Goal: Information Seeking & Learning: Learn about a topic

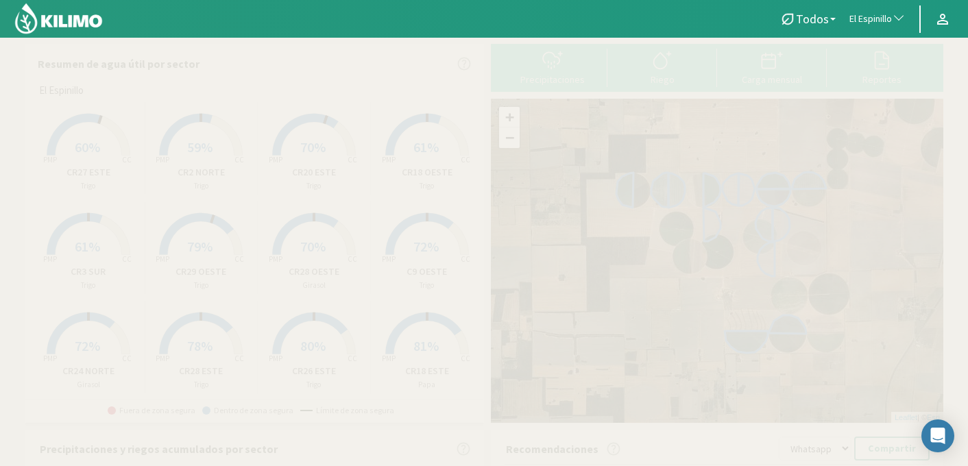
click at [872, 8] on button "El Espinillo" at bounding box center [878, 19] width 70 height 30
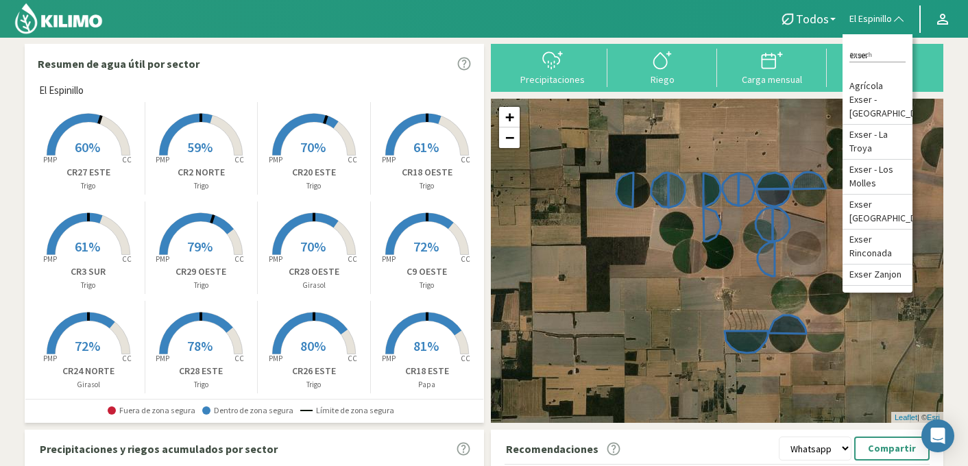
type input "exser"
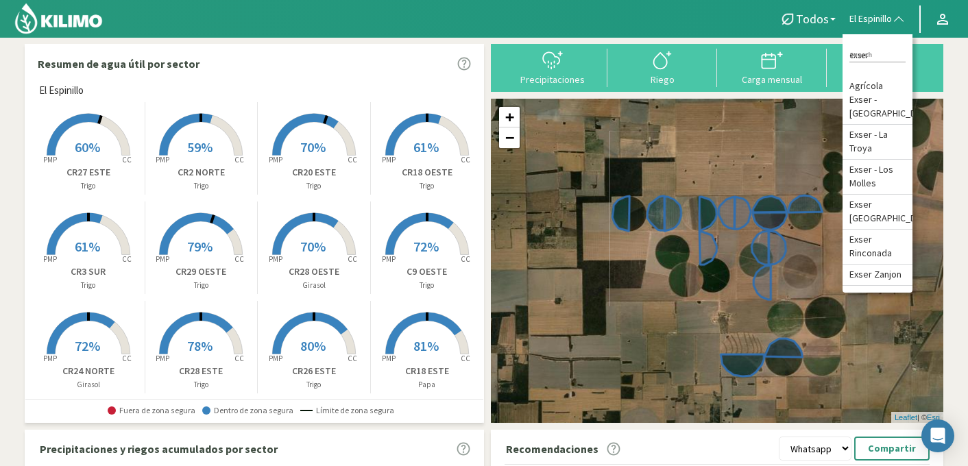
drag, startPoint x: 913, startPoint y: 175, endPoint x: 909, endPoint y: 199, distance: 24.2
click at [909, 199] on div "Todos Todos Girasol Papa Trigo El Espinillo exser Search Agrícola Exser - [GEOG…" at bounding box center [484, 409] width 968 height 818
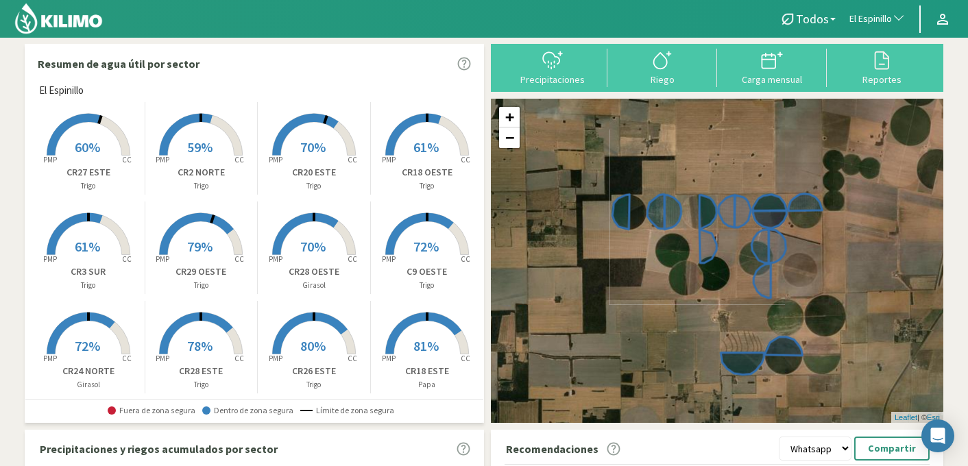
click at [876, 24] on span "El Espinillo" at bounding box center [871, 19] width 43 height 14
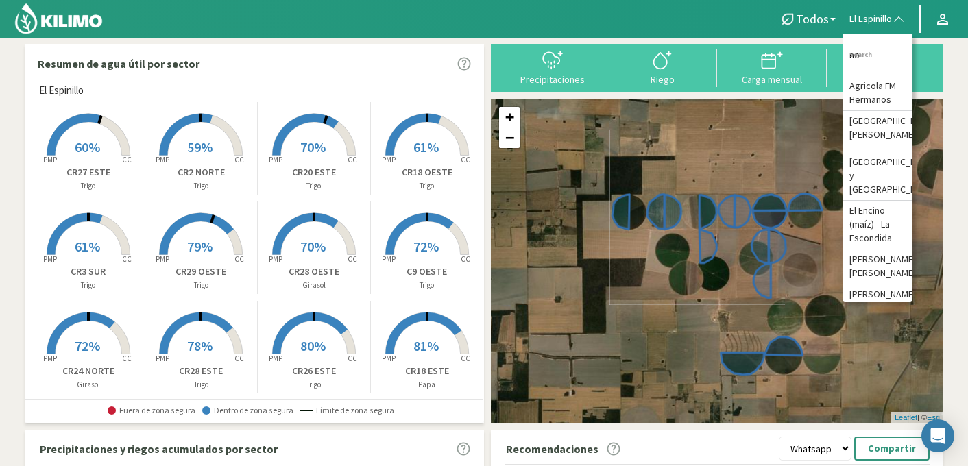
type input "n"
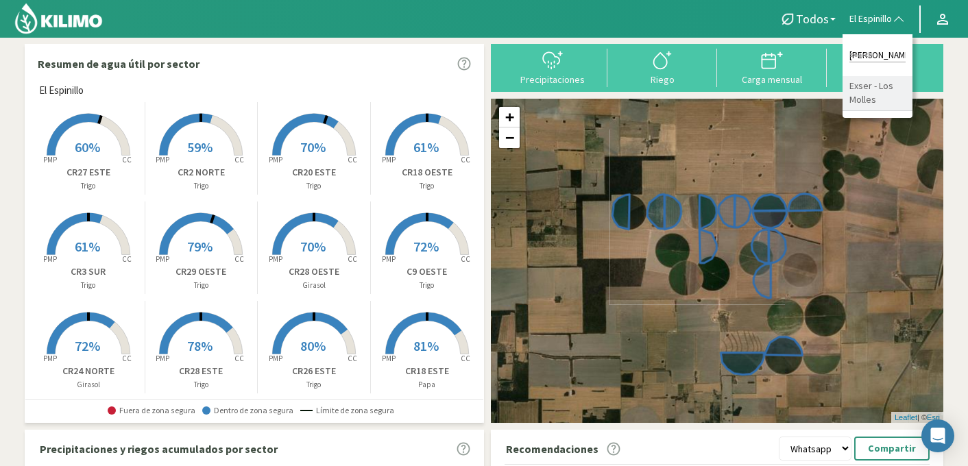
type input "[PERSON_NAME]"
click at [880, 88] on li "Exser - Los Molles" at bounding box center [878, 93] width 70 height 35
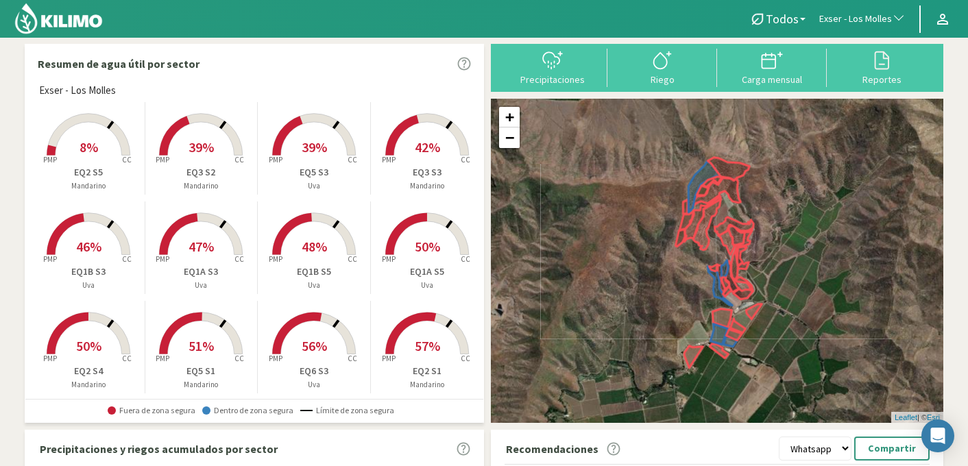
click at [447, 219] on rect at bounding box center [427, 257] width 110 height 110
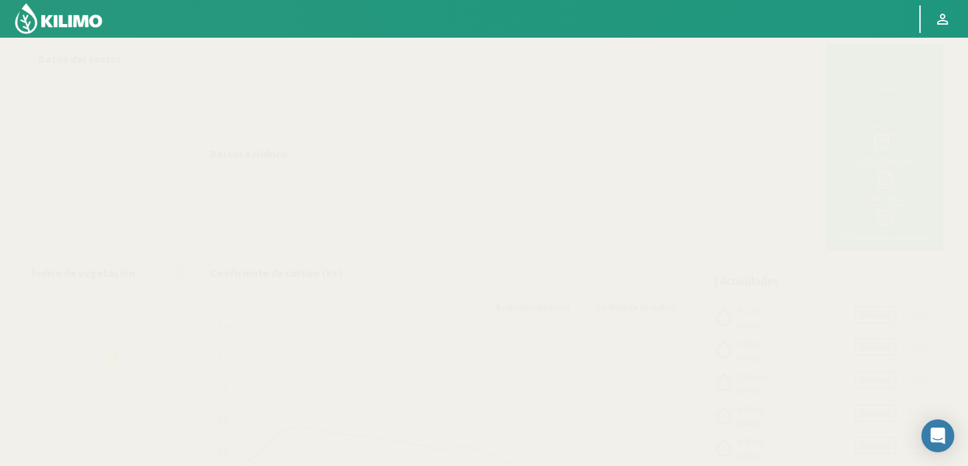
select select "86: Object"
select select "2: Object"
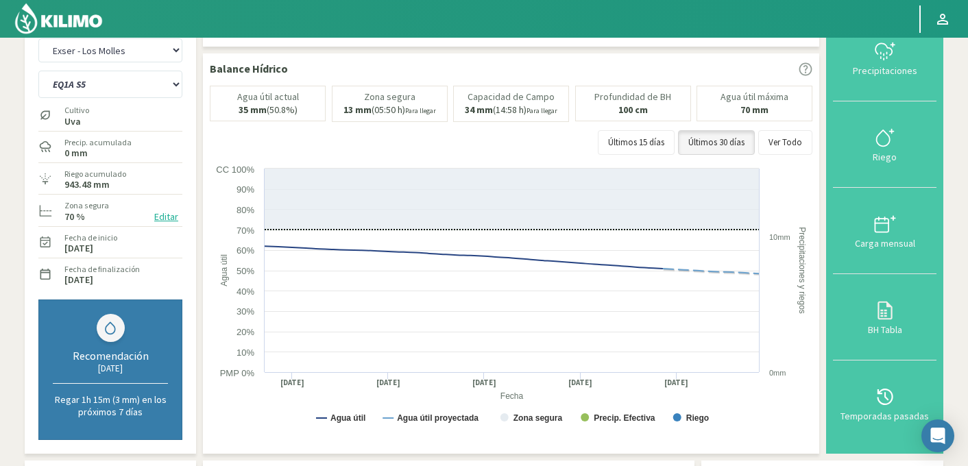
scroll to position [36, 0]
click at [881, 405] on icon at bounding box center [885, 396] width 22 height 22
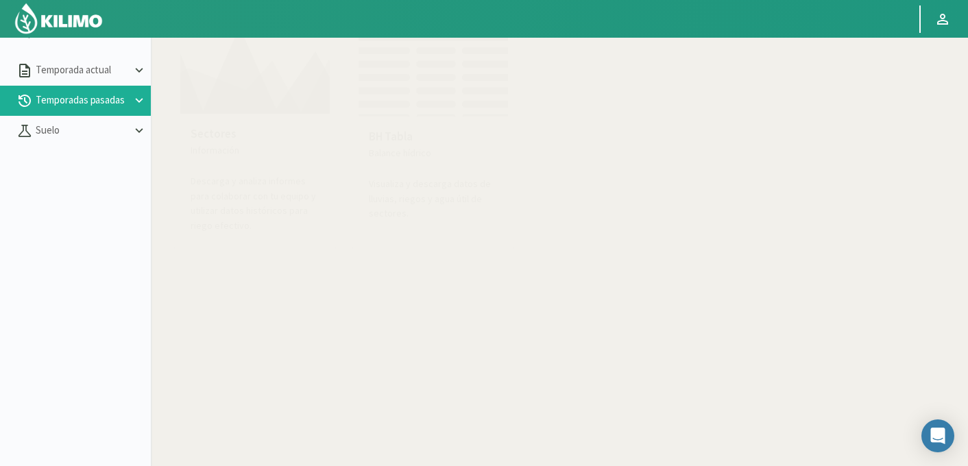
click at [242, 132] on p "Sectores" at bounding box center [255, 135] width 129 height 18
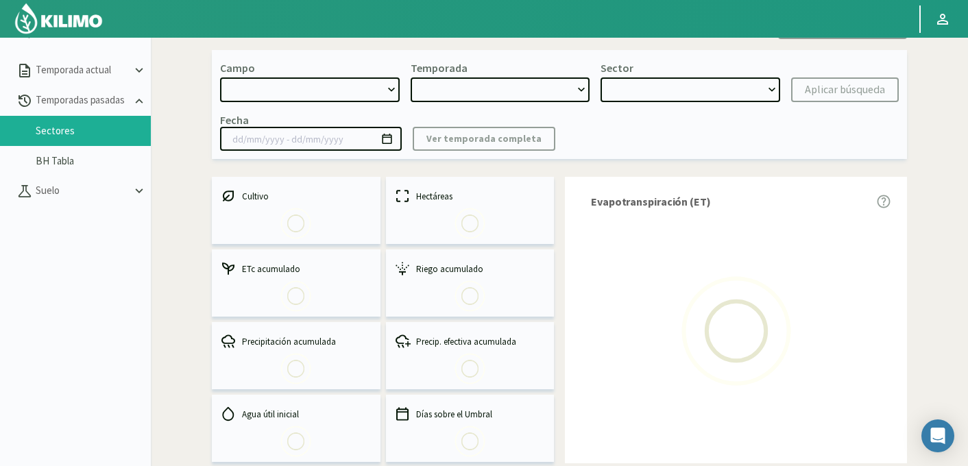
select select "0: Object"
click at [312, 88] on select "[DATE] 8 Fuegos Acograpes - Ag. [PERSON_NAME] - Ag. [GEOGRAPHIC_DATA] Acograpes…" at bounding box center [310, 89] width 180 height 25
type input "[DATE] - [DATE]"
select select "0: 2023"
select select "0: Object"
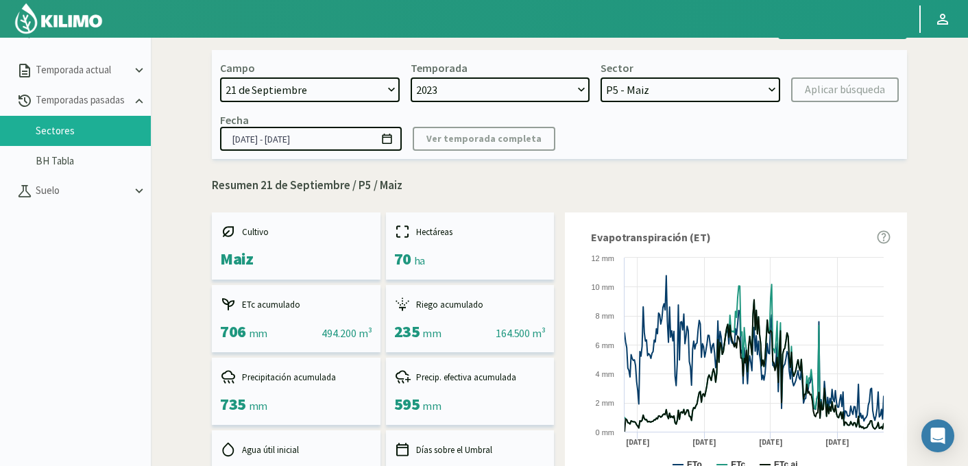
click at [252, 90] on select "[DATE] 8 Fuegos Acograpes - Ag. [PERSON_NAME] - Ag. [GEOGRAPHIC_DATA] Acograpes…" at bounding box center [310, 89] width 180 height 25
select select "737: Object"
click at [220, 77] on select "[DATE] 8 Fuegos Acograpes - Ag. [PERSON_NAME] - Ag. [GEOGRAPHIC_DATA] Acograpes…" at bounding box center [310, 89] width 180 height 25
select select
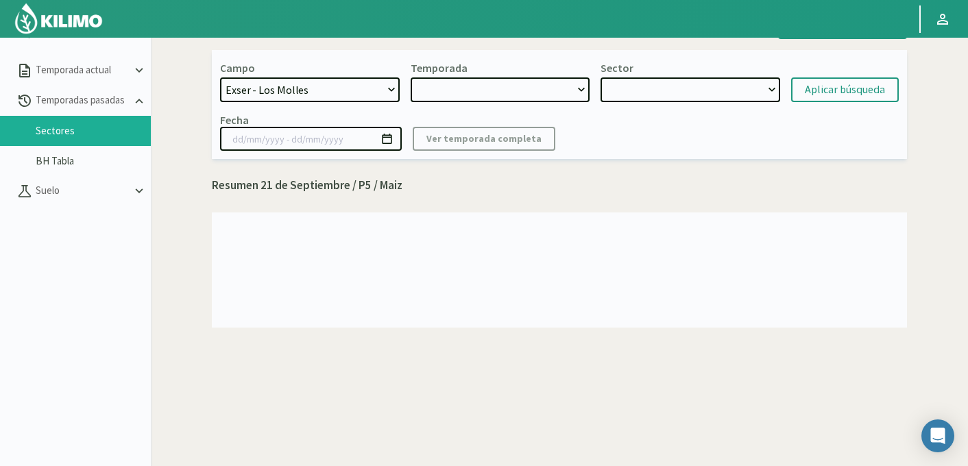
select select "2: 2024"
select select "7: Object"
click at [542, 95] on select at bounding box center [501, 89] width 180 height 25
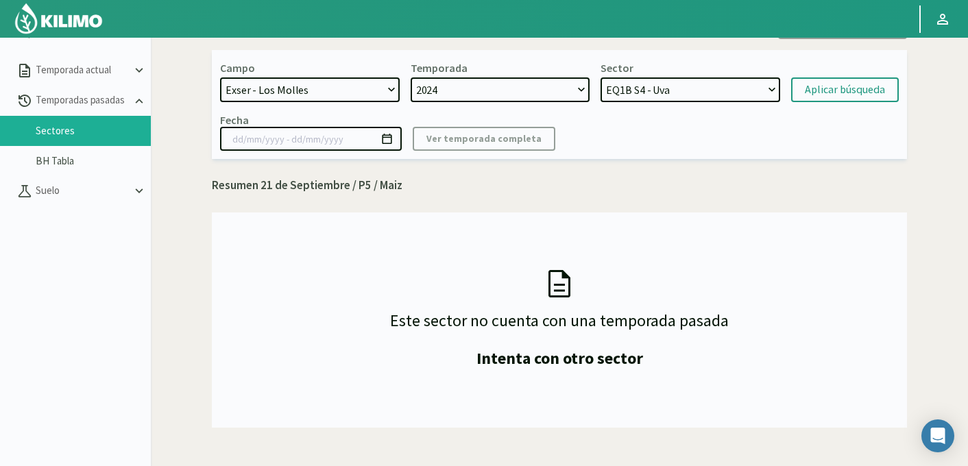
click at [411, 77] on select "2024" at bounding box center [501, 89] width 180 height 25
click at [659, 98] on select "EQ1B S4 - Uva" at bounding box center [691, 89] width 180 height 25
click at [532, 95] on select "2024" at bounding box center [501, 89] width 180 height 25
click at [360, 88] on select "[DATE] 8 Fuegos Acograpes - Ag. [PERSON_NAME] - Ag. [GEOGRAPHIC_DATA] Acograpes…" at bounding box center [310, 89] width 180 height 25
click at [220, 77] on select "[DATE] 8 Fuegos Acograpes - Ag. [PERSON_NAME] - Ag. [GEOGRAPHIC_DATA] Acograpes…" at bounding box center [310, 89] width 180 height 25
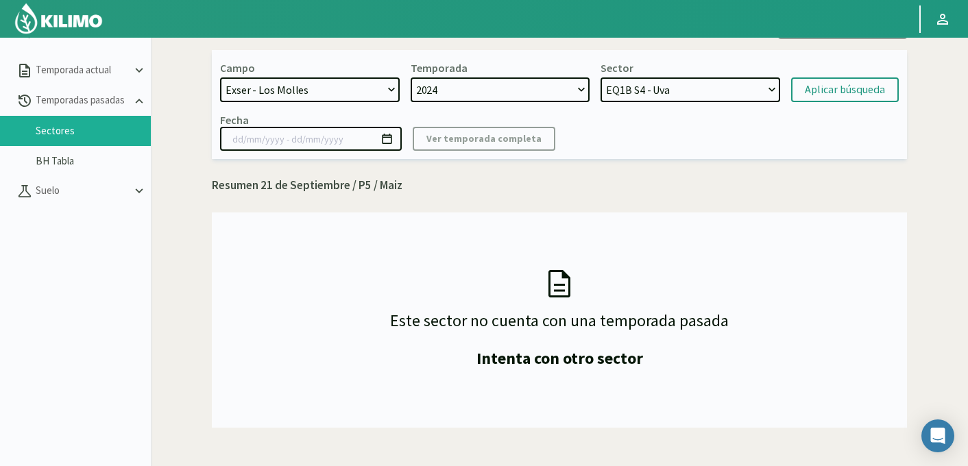
click at [678, 93] on select "EQ1B S4 - Uva" at bounding box center [691, 89] width 180 height 25
click at [601, 77] on select "EQ1B S4 - Uva" at bounding box center [691, 89] width 180 height 25
click at [816, 89] on div "Aplicar búsqueda" at bounding box center [845, 90] width 80 height 16
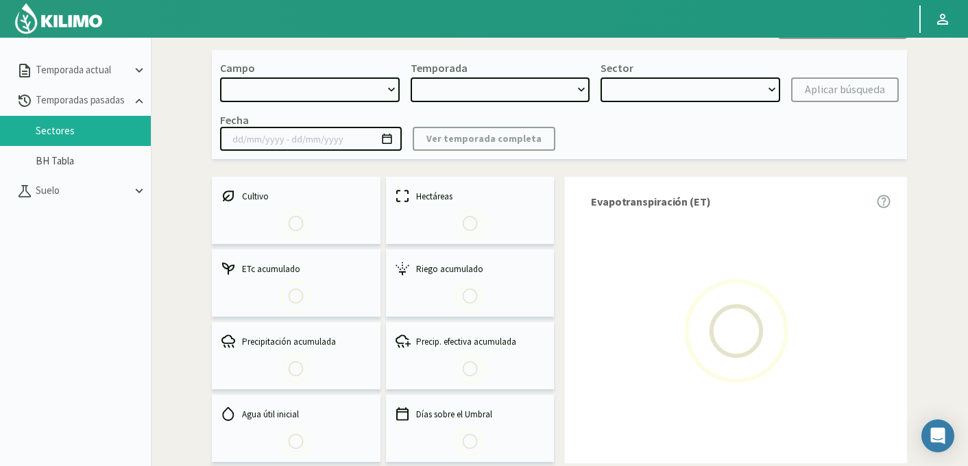
select select "737: Object"
type input "[DATE] - [DATE]"
select select "0: 2024"
select select "0: Object"
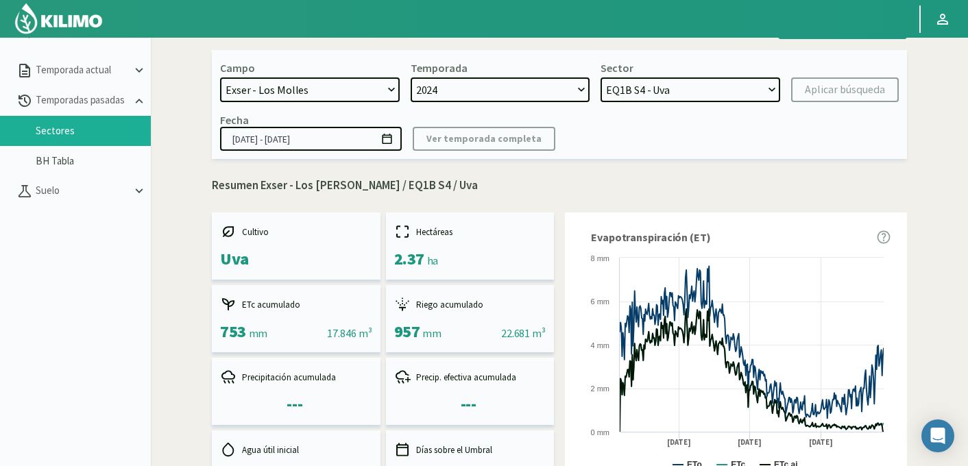
click at [744, 88] on select "EQ1B S4 - Uva" at bounding box center [691, 89] width 180 height 25
click at [433, 91] on select "2024" at bounding box center [501, 89] width 180 height 25
click at [411, 77] on select "2024" at bounding box center [501, 89] width 180 height 25
click at [648, 102] on div "Campo 21 de Septiembre 8 Fuegos Acograpes - Ag. Carlos Muñoz Herrera Acograpes …" at bounding box center [559, 104] width 695 height 109
click at [654, 95] on select "EQ1B S4 - Uva" at bounding box center [691, 89] width 180 height 25
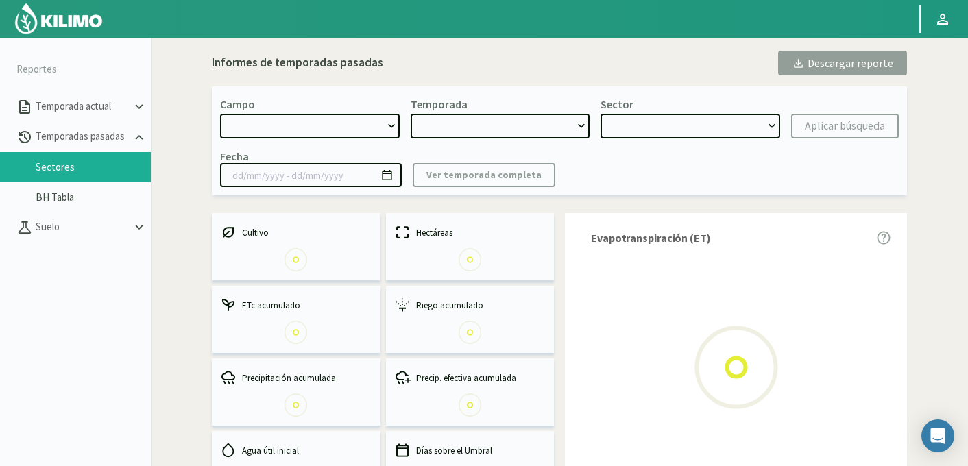
select select "737: Object"
type input "[DATE] - [DATE]"
select select "0: 2024"
select select "0: Object"
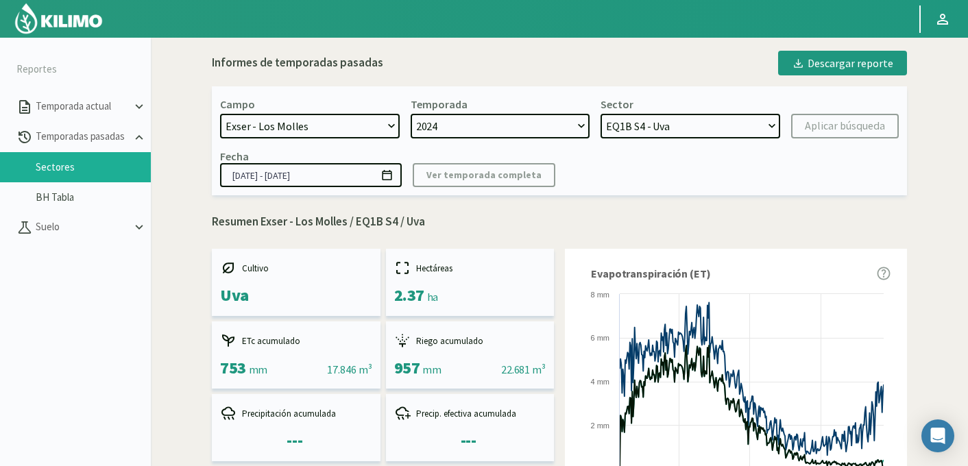
click at [676, 130] on select "EQ1B S4 - Uva" at bounding box center [691, 126] width 180 height 25
click at [601, 114] on select "EQ1B S4 - Uva" at bounding box center [691, 126] width 180 height 25
click at [824, 128] on kil-button "Aplicar búsqueda" at bounding box center [845, 126] width 108 height 25
click at [326, 124] on select "[DATE] 8 Fuegos Acograpes - Ag. [PERSON_NAME] - Ag. [GEOGRAPHIC_DATA] Acograpes…" at bounding box center [310, 126] width 180 height 25
click at [220, 114] on select "[DATE] 8 Fuegos Acograpes - Ag. [PERSON_NAME] - Ag. [GEOGRAPHIC_DATA] Acograpes…" at bounding box center [310, 126] width 180 height 25
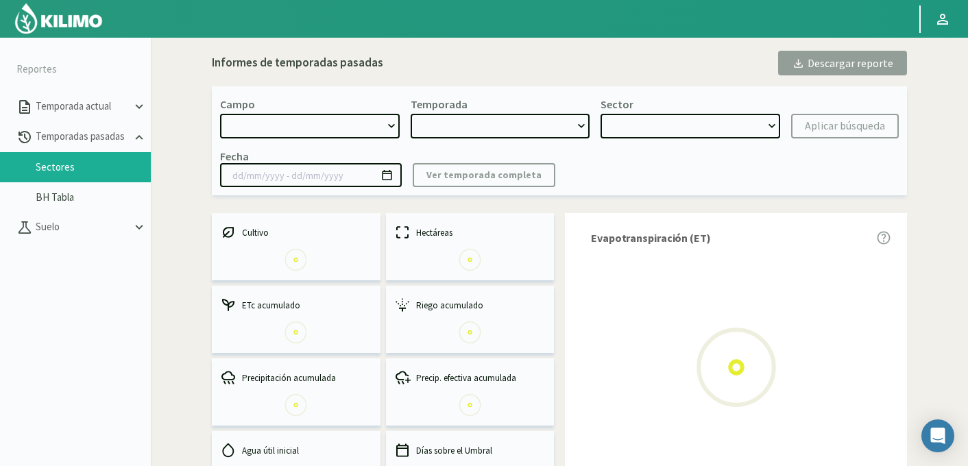
select select "737: Object"
type input "[DATE] - [DATE]"
select select "0: 2024"
select select "0: Object"
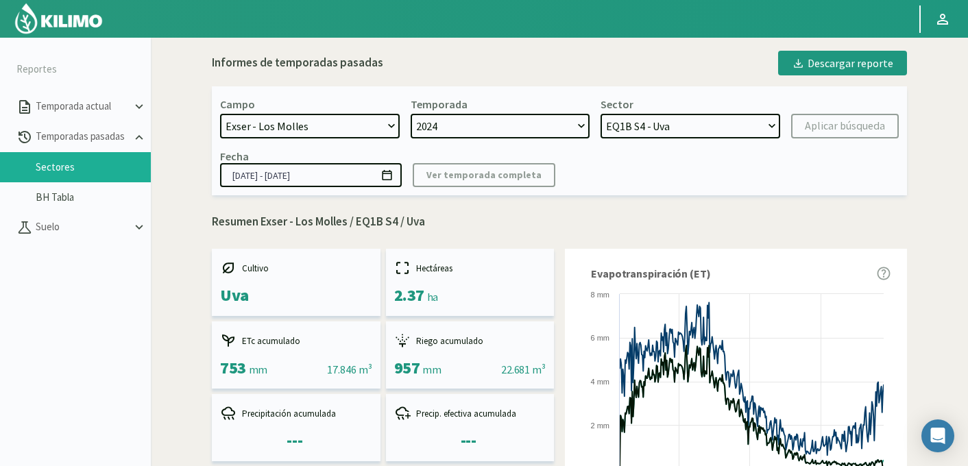
click at [632, 132] on select "EQ1B S4 - Uva" at bounding box center [691, 126] width 180 height 25
click at [601, 114] on select "EQ1B S4 - Uva" at bounding box center [691, 126] width 180 height 25
click at [632, 132] on select "EQ1B S4 - Uva" at bounding box center [691, 126] width 180 height 25
click at [518, 128] on select "2024" at bounding box center [501, 126] width 180 height 25
click at [411, 114] on select "2024" at bounding box center [501, 126] width 180 height 25
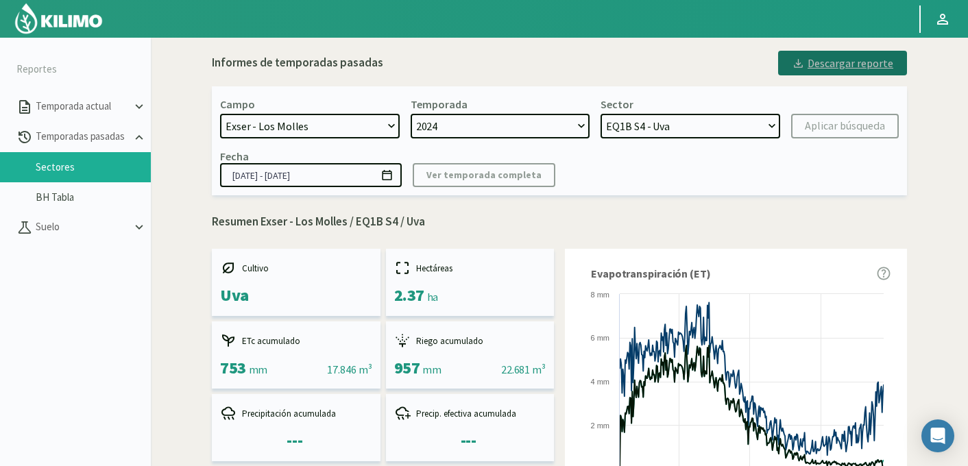
click at [824, 64] on div "Descargar reporte" at bounding box center [843, 63] width 102 height 16
click at [388, 180] on icon at bounding box center [387, 175] width 10 height 10
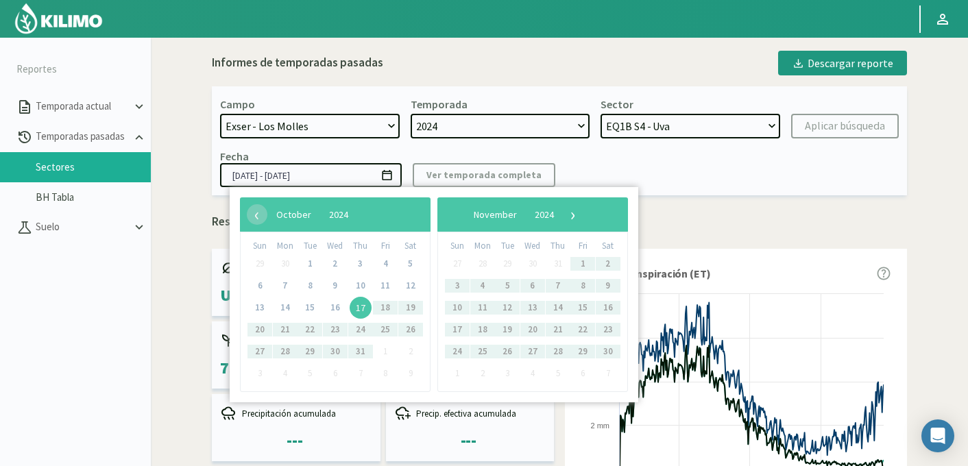
click at [681, 173] on div "Fecha [DATE] - [DATE] Ver temporada completa" at bounding box center [559, 169] width 679 height 38
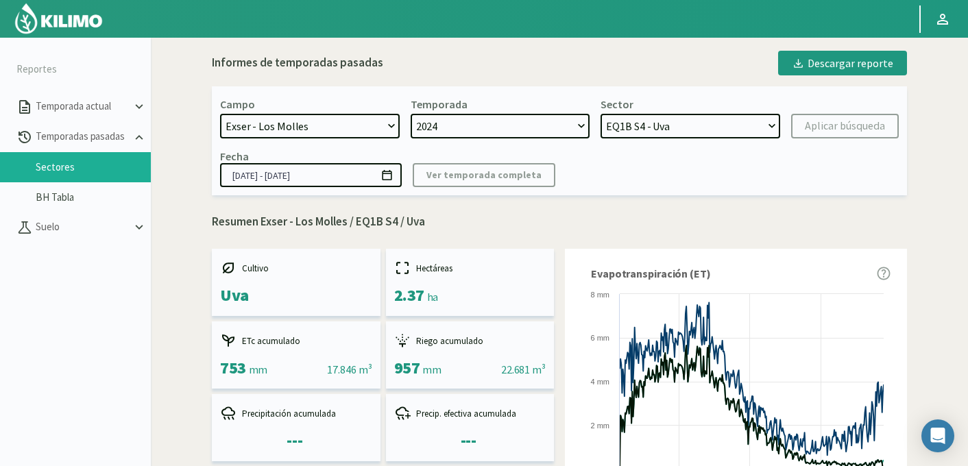
click at [499, 177] on kil-button "Ver temporada completa" at bounding box center [484, 175] width 143 height 24
click at [56, 202] on link "BH Tabla" at bounding box center [93, 197] width 115 height 12
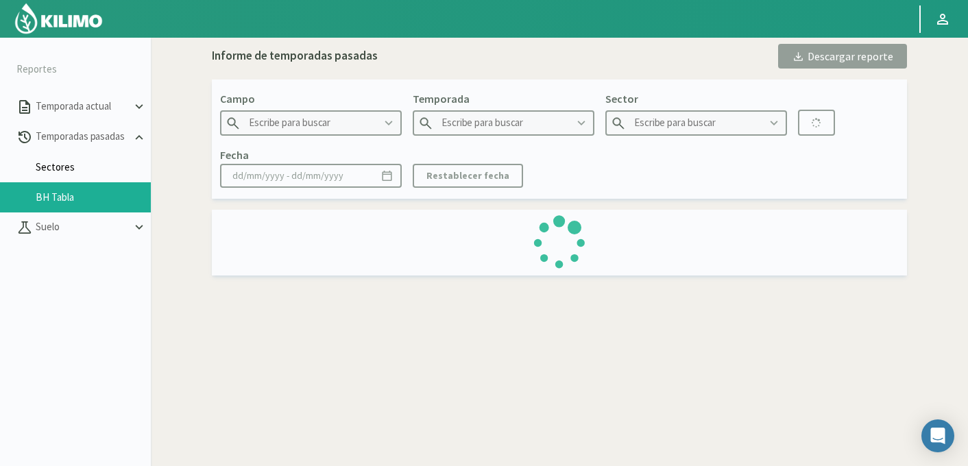
type input "21 de Septiembre"
type input "2022"
type input "P2B - Maiz"
type input "[DATE] - [DATE]"
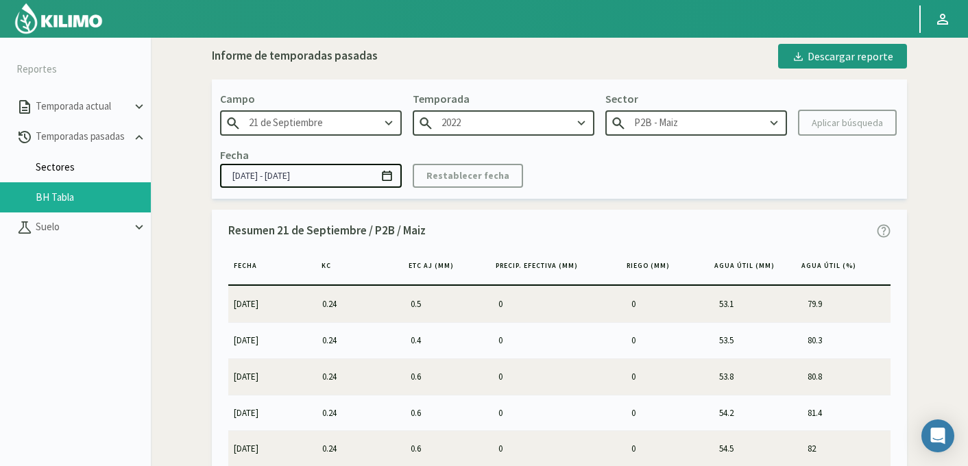
click at [69, 166] on link "Sectores" at bounding box center [93, 167] width 115 height 12
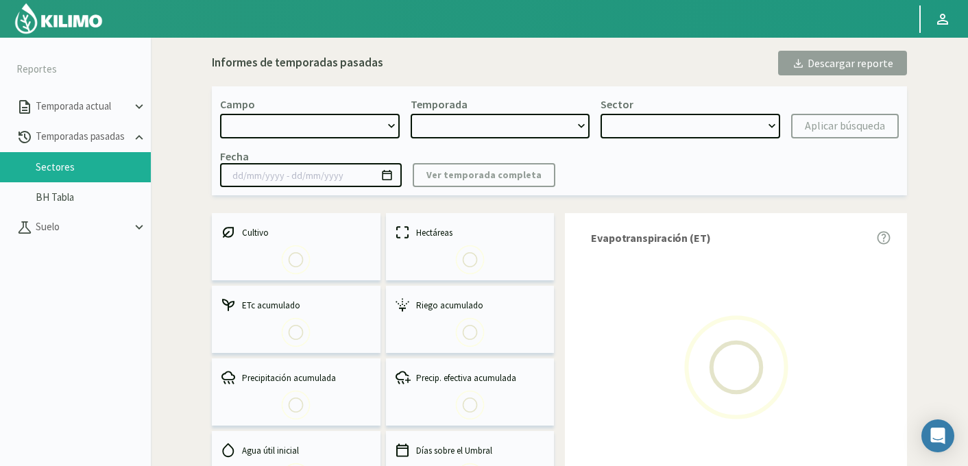
select select "0: Object"
type input "[DATE] - [DATE]"
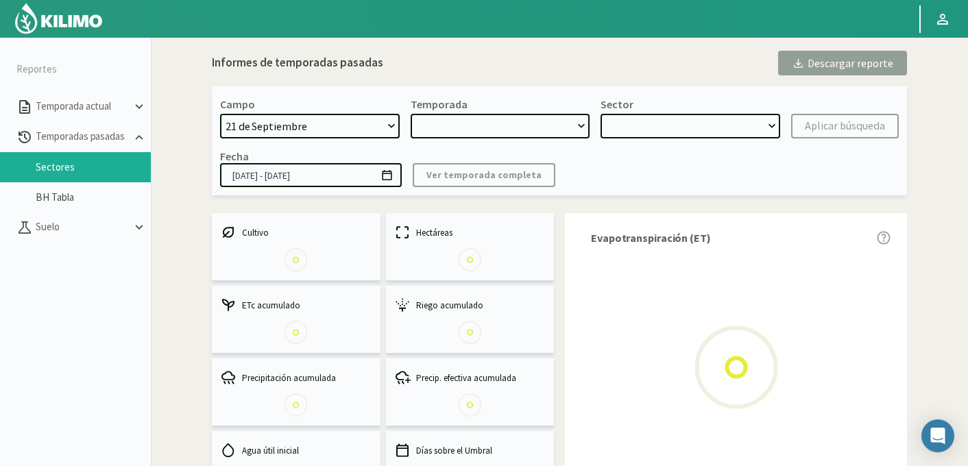
select select "0: 2023"
select select "0: Object"
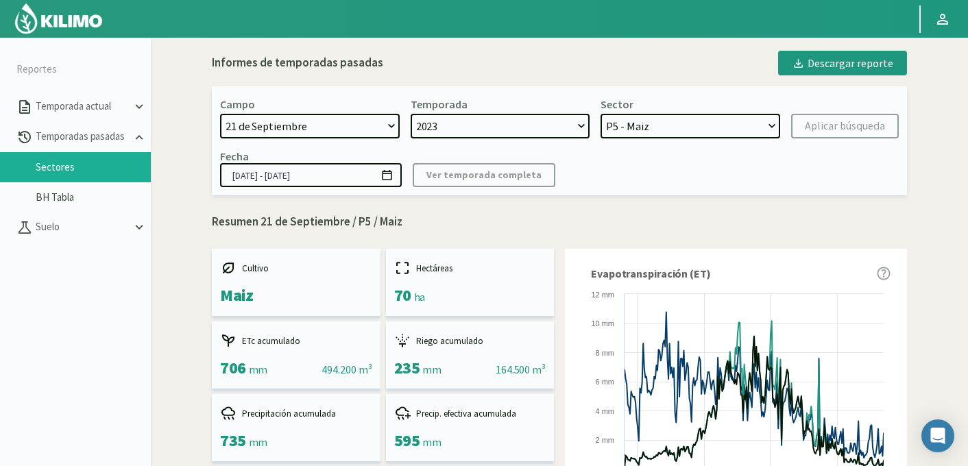
click at [337, 128] on select "[DATE] 8 Fuegos Acograpes - Ag. [PERSON_NAME] - Ag. [GEOGRAPHIC_DATA] Acograpes…" at bounding box center [310, 126] width 180 height 25
select select "737: Object"
click at [220, 114] on select "[DATE] 8 Fuegos Acograpes - Ag. [PERSON_NAME] - Ag. [GEOGRAPHIC_DATA] Acograpes…" at bounding box center [310, 126] width 180 height 25
select select
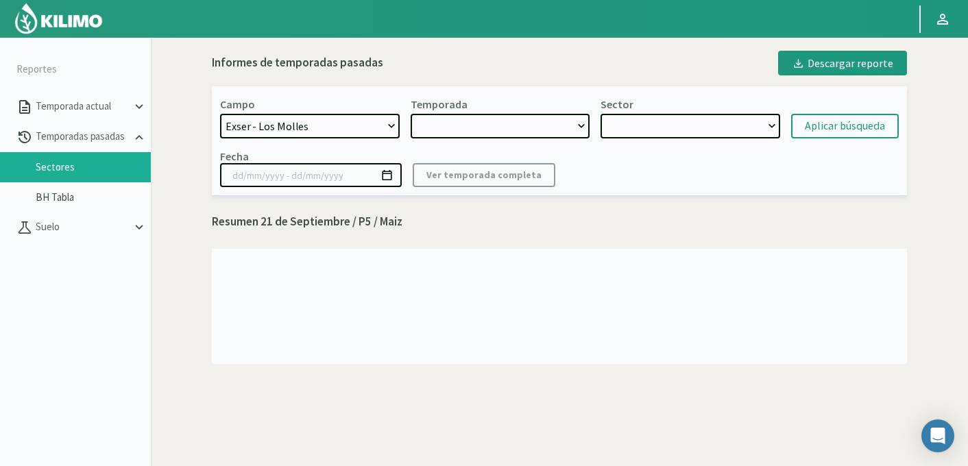
select select "2: 2024"
select select "7: Object"
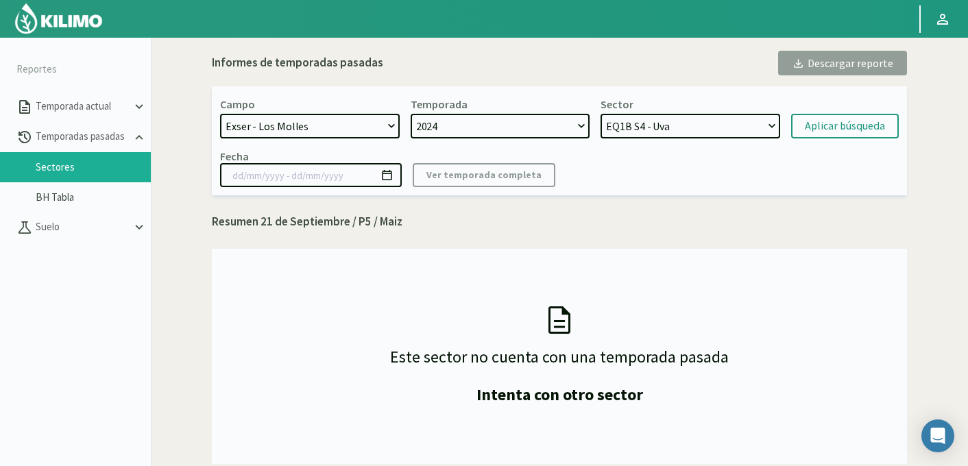
click at [517, 128] on select "2024" at bounding box center [501, 126] width 180 height 25
click at [411, 114] on select "2024" at bounding box center [501, 126] width 180 height 25
click at [682, 128] on select "EQ1B S4 - Uva" at bounding box center [691, 126] width 180 height 25
click at [601, 114] on select "EQ1B S4 - Uva" at bounding box center [691, 126] width 180 height 25
click at [827, 123] on div "Aplicar búsqueda" at bounding box center [845, 126] width 80 height 16
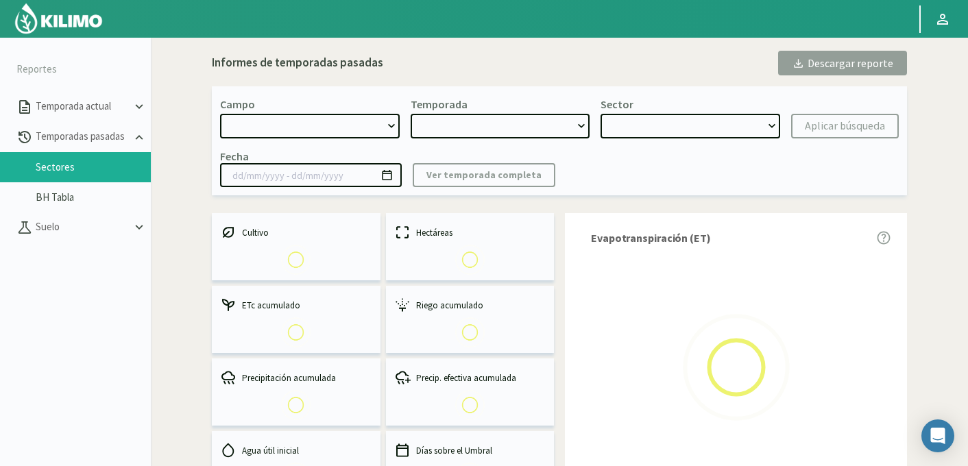
select select "737: Object"
type input "[DATE] - [DATE]"
select select "0: 2024"
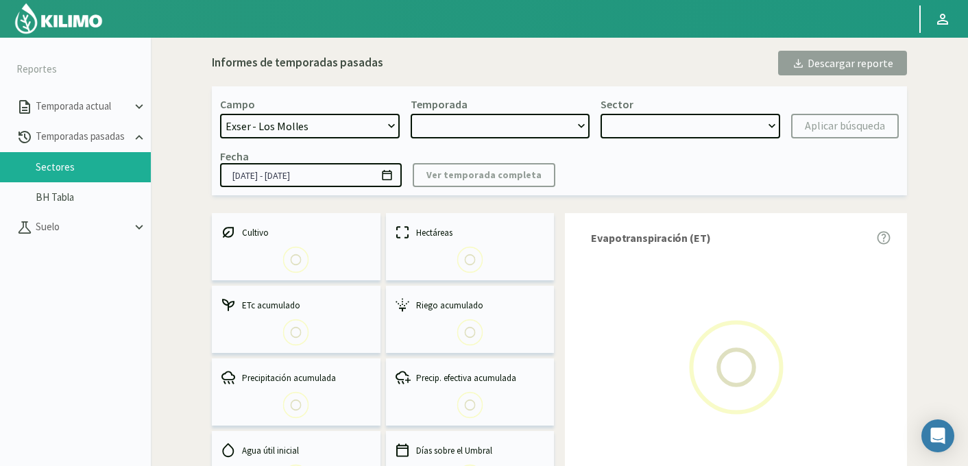
select select "0: Object"
select select "737: Object"
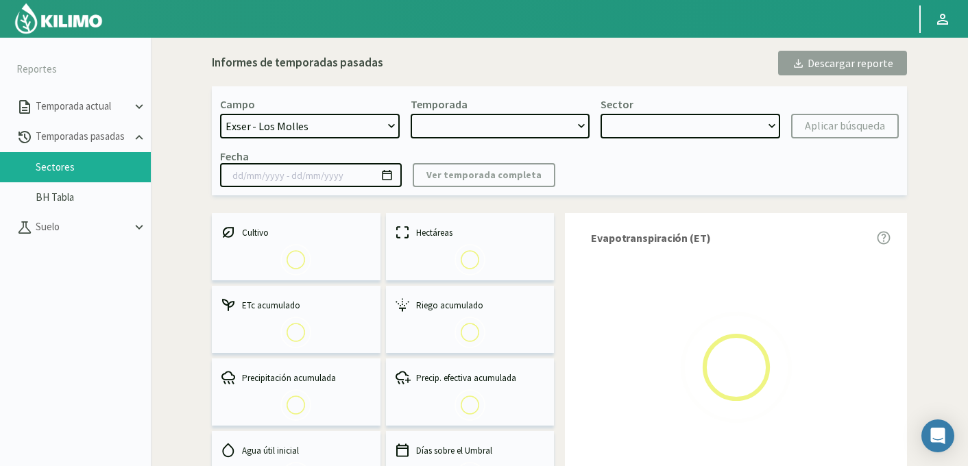
type input "[DATE] - [DATE]"
select select "0: 2024"
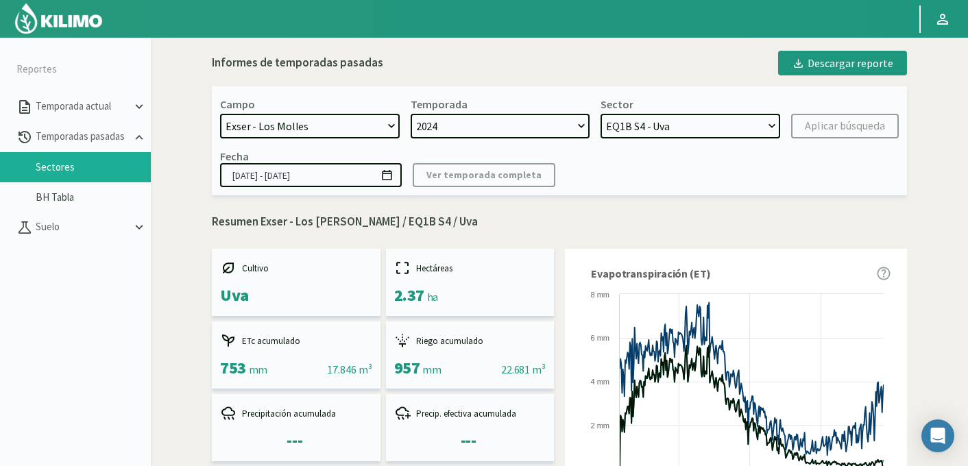
click at [684, 124] on select "EQ2 S3 - Mandarino EQ6 S4 - Uva EQ5 S3 - Uva EQ5 S1 - Mandarino EQ2 S5 - Mandar…" at bounding box center [691, 126] width 180 height 25
select select "6: Object"
click at [601, 114] on select "EQ2 S3 - Mandarino EQ6 S4 - Uva EQ5 S3 - Uva EQ5 S1 - Mandarino EQ2 S5 - Mandar…" at bounding box center [691, 126] width 180 height 25
click at [843, 127] on div "Aplicar búsqueda" at bounding box center [845, 126] width 80 height 16
type input "17/10/2024 - 22/09/2025"
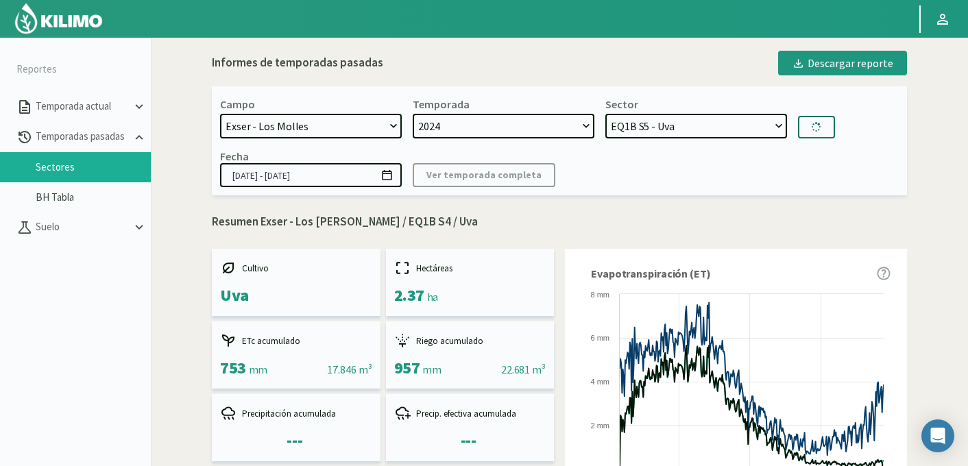
select select "25: Object"
